Goal: Task Accomplishment & Management: Manage account settings

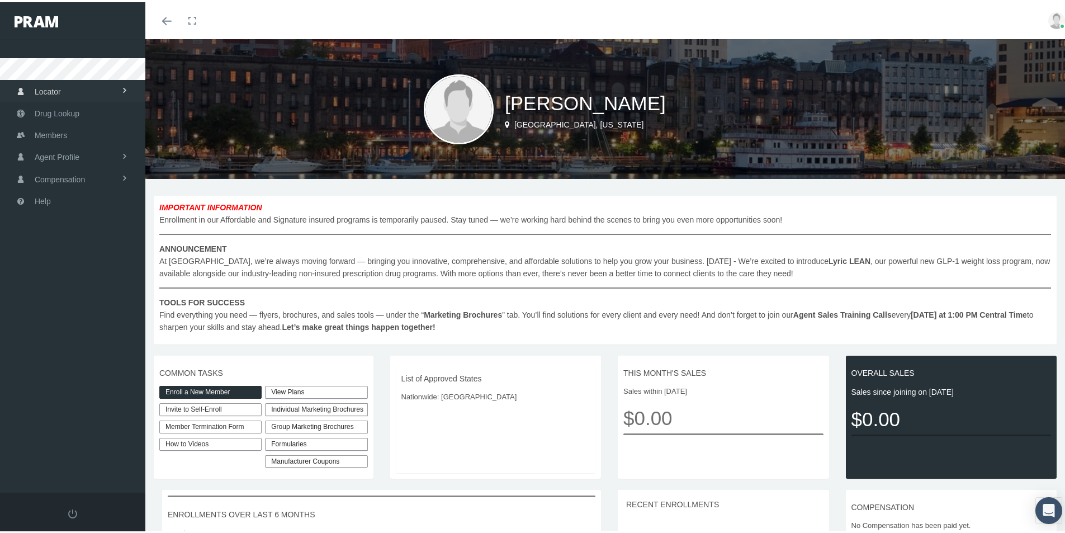
click at [96, 92] on link "Locator" at bounding box center [72, 89] width 145 height 22
click at [77, 203] on span "Agent Profile" at bounding box center [57, 199] width 45 height 21
click at [52, 202] on span "Compensation" at bounding box center [60, 202] width 50 height 21
click at [59, 138] on span "Members" at bounding box center [51, 132] width 32 height 21
click at [1048, 13] on img at bounding box center [1056, 18] width 17 height 17
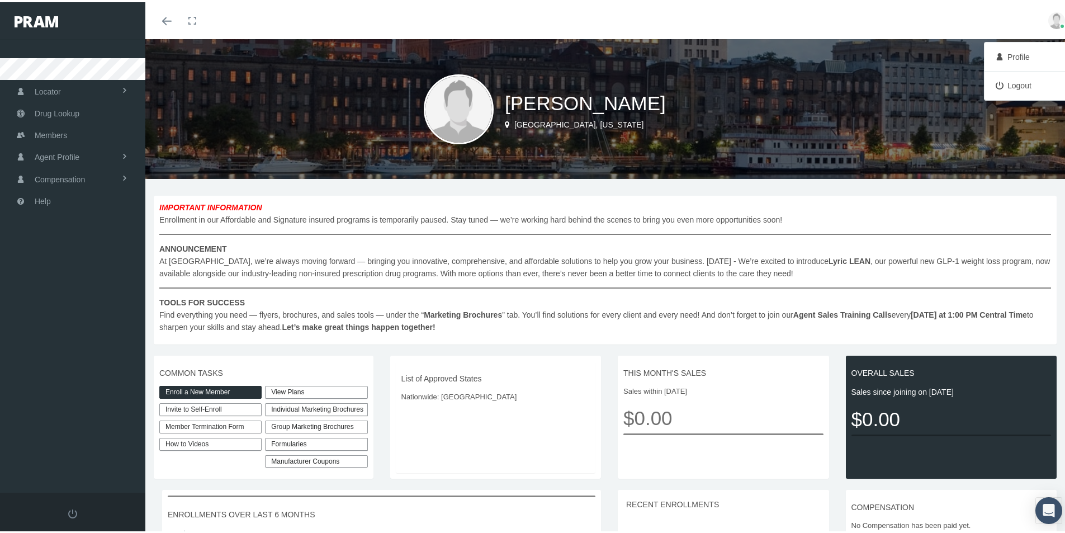
click at [1008, 57] on link "Profile" at bounding box center [1028, 54] width 83 height 21
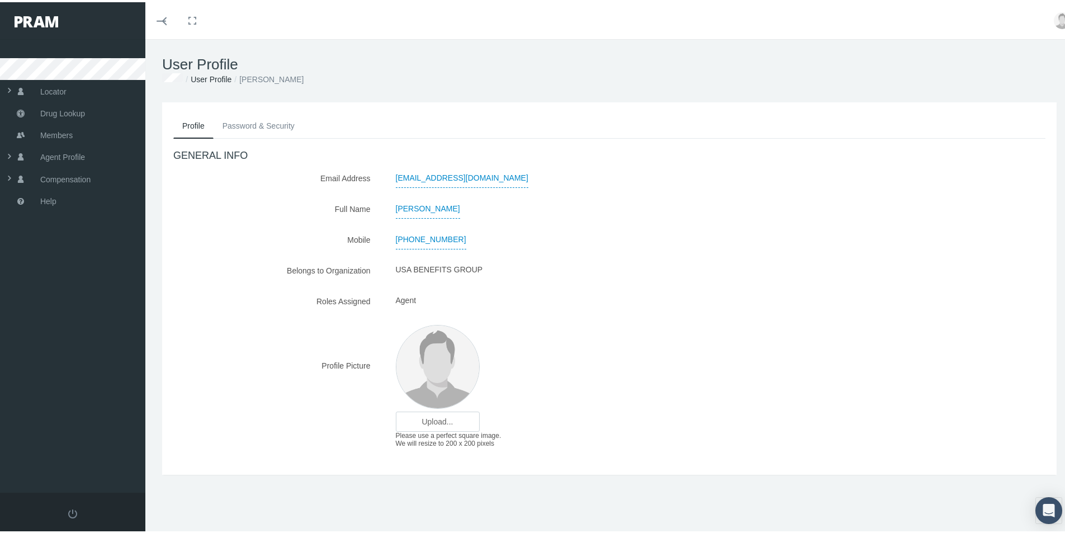
scroll to position [25, 0]
